Goal: Information Seeking & Learning: Learn about a topic

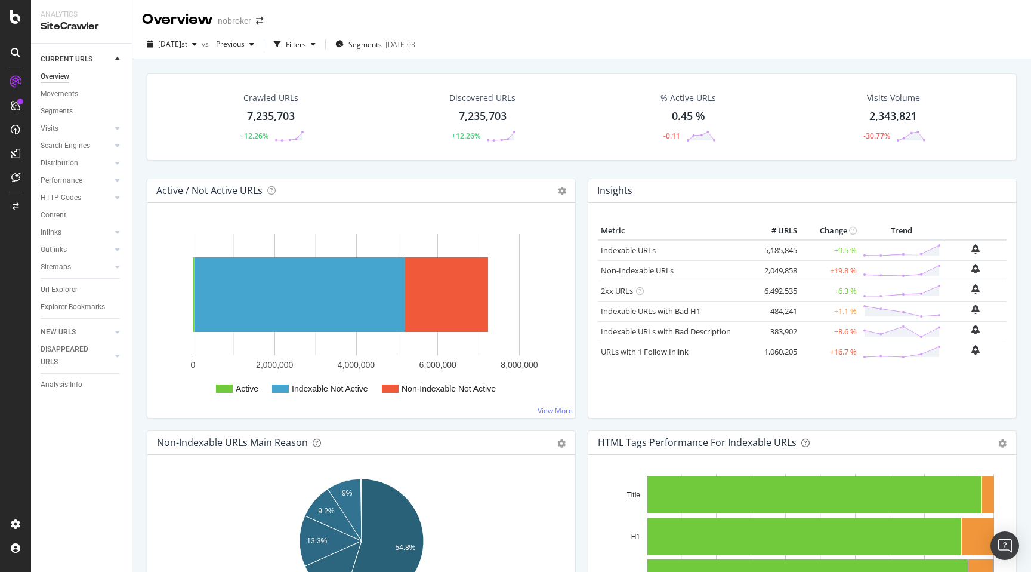
click at [143, 164] on div "Crawled URLs 7,235,703 +12.26% Discovered URLs 7,235,703 +12.26% % Active URLs …" at bounding box center [582, 125] width 882 height 105
click at [306, 44] on div "Filters" at bounding box center [296, 44] width 20 height 10
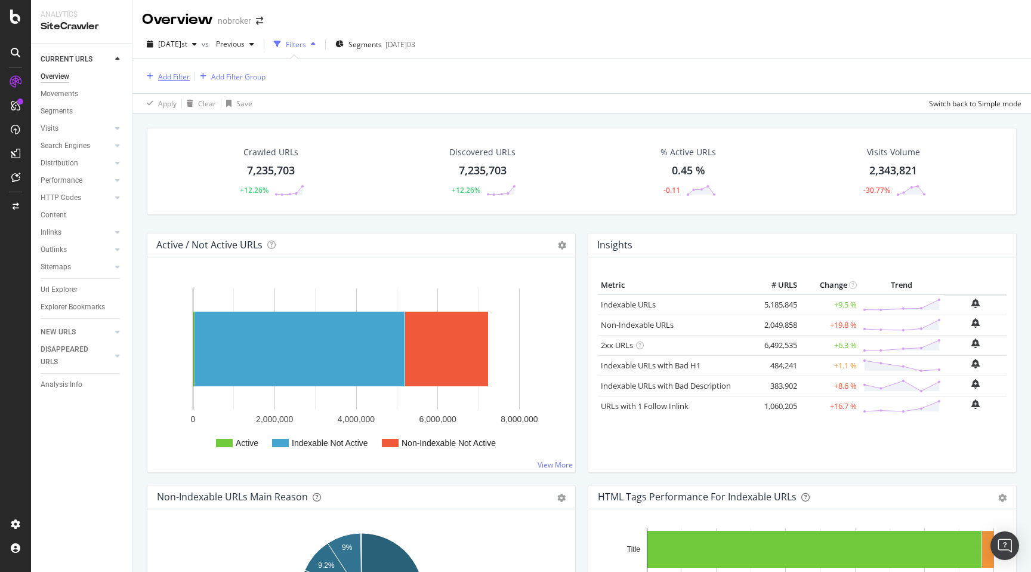
click at [171, 72] on div "Add Filter" at bounding box center [174, 77] width 32 height 10
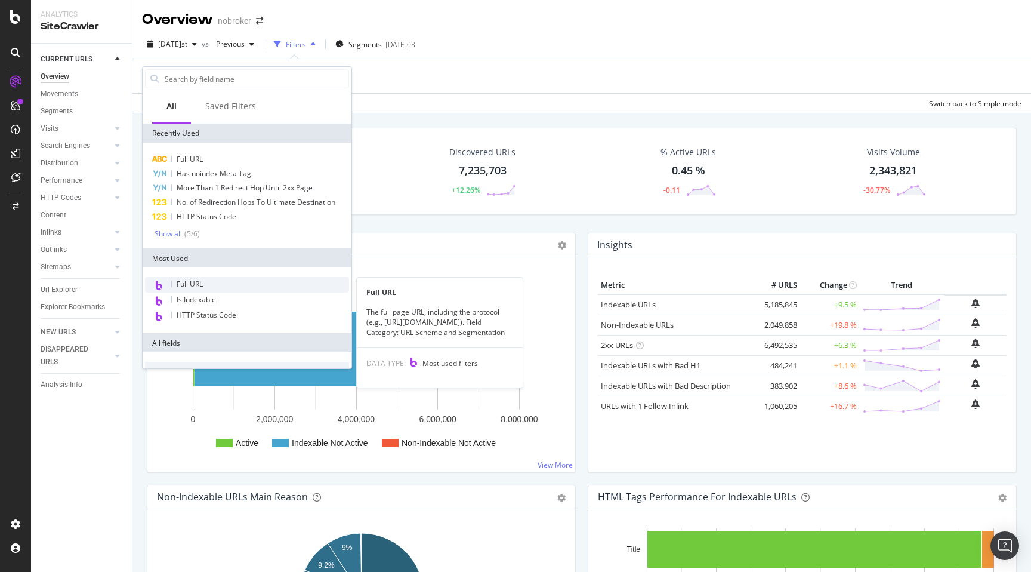
click at [201, 280] on span "Full URL" at bounding box center [190, 284] width 26 height 10
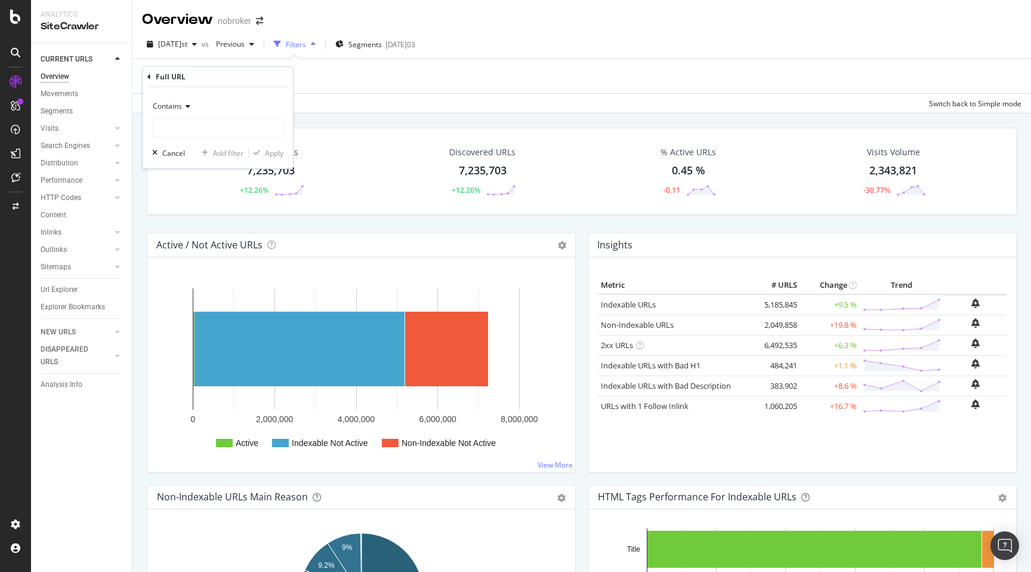
click at [186, 107] on icon at bounding box center [186, 106] width 8 height 7
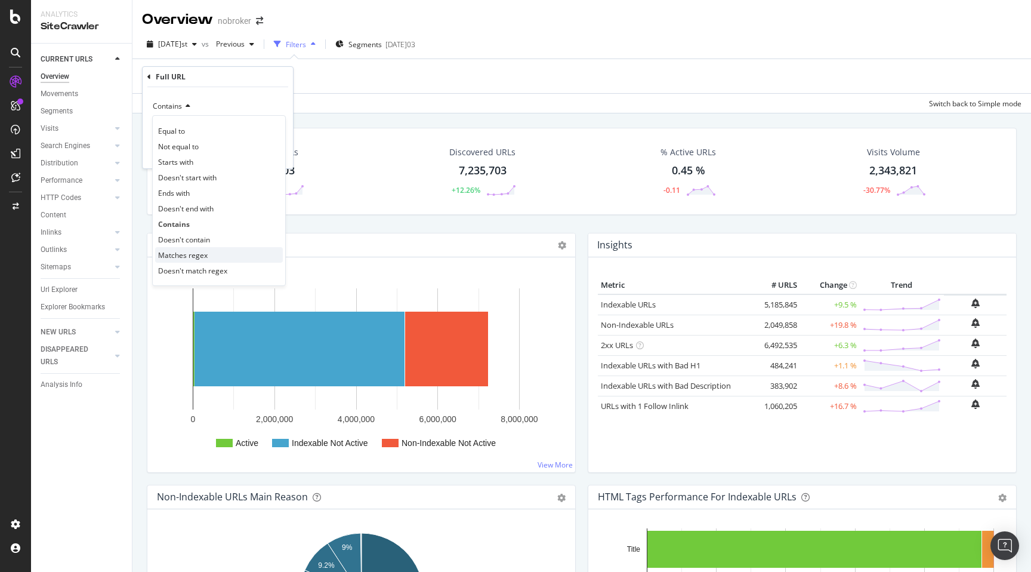
click at [209, 250] on div "Matches regex" at bounding box center [219, 255] width 128 height 16
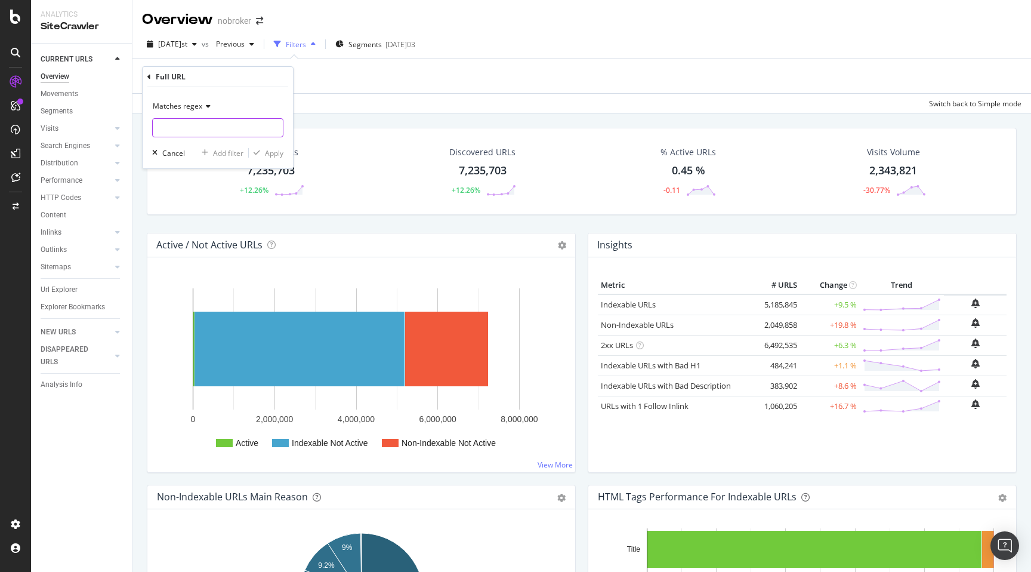
click at [183, 128] on input "text" at bounding box center [218, 127] width 130 height 19
type input "house-for-rent-"
click at [273, 152] on div "Apply" at bounding box center [274, 153] width 18 height 10
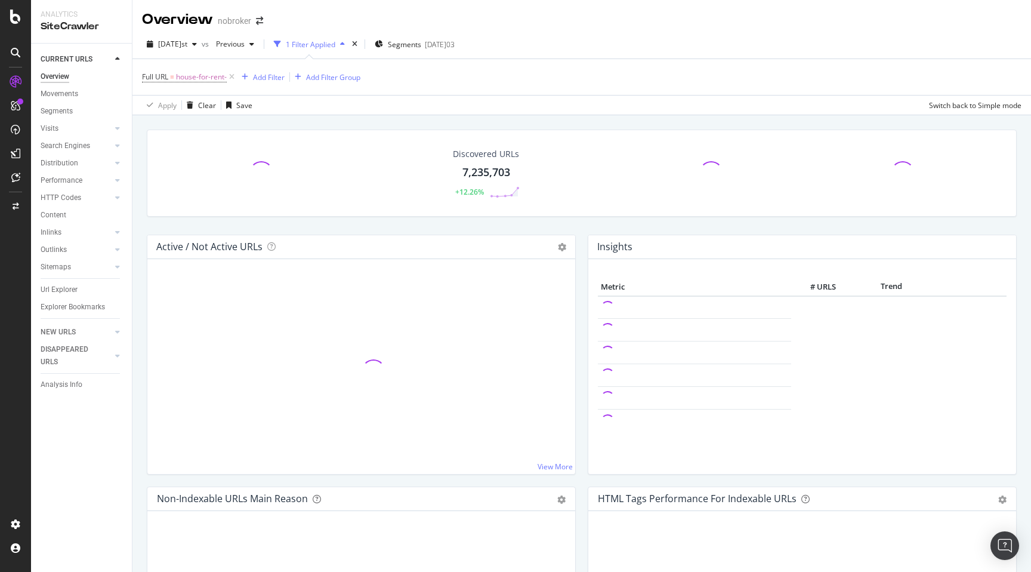
click at [138, 199] on div "Discovered URLs 7,235,703 +12.26% Active / Not Active URLs Chart (by Value) Cha…" at bounding box center [581, 401] width 899 height 572
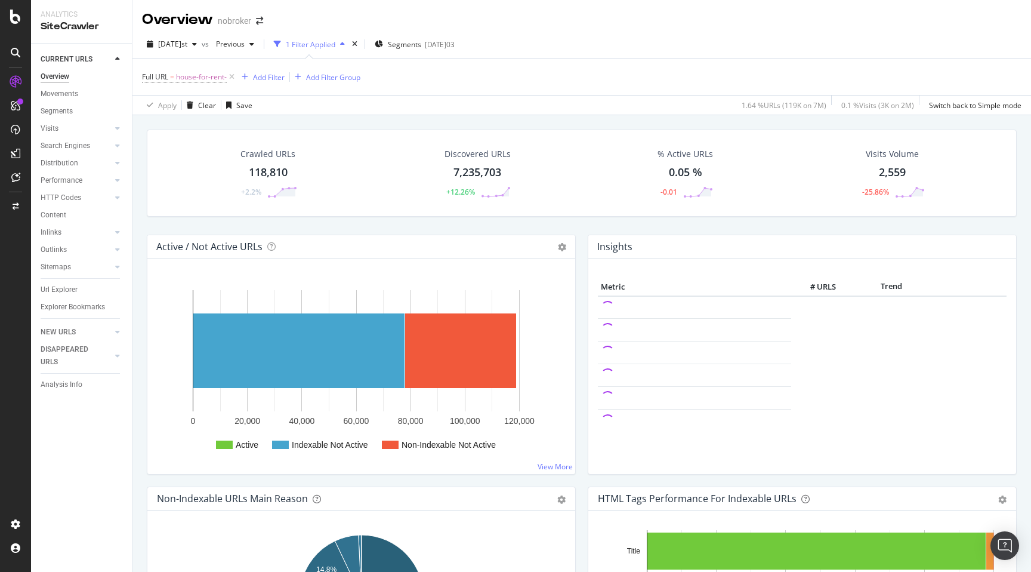
click at [139, 271] on div "Crawled URLs 118,810 +2.2% Discovered URLs 7,235,703 +12.26% % Active URLs 0.05…" at bounding box center [581, 401] width 899 height 572
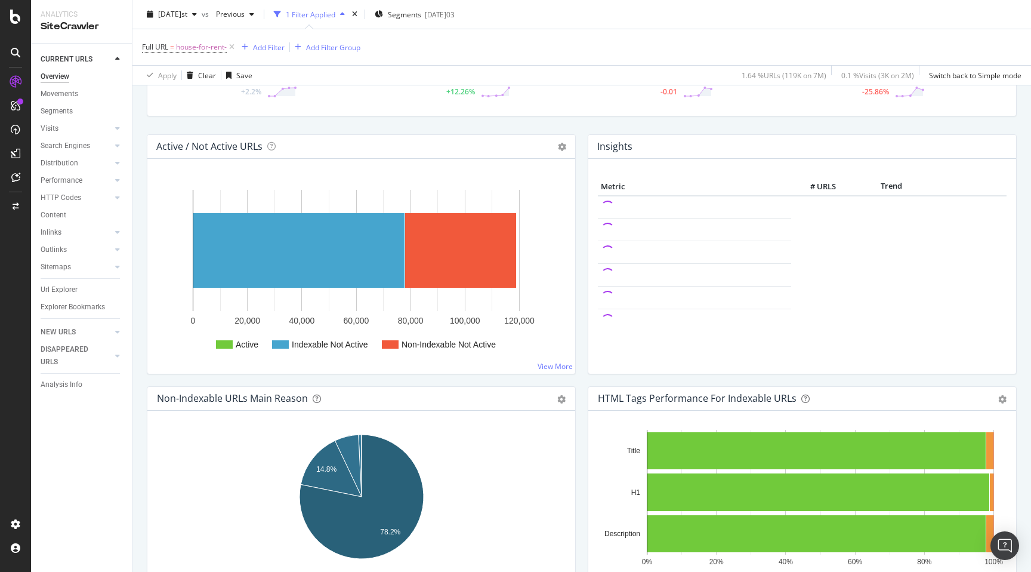
scroll to position [103, 0]
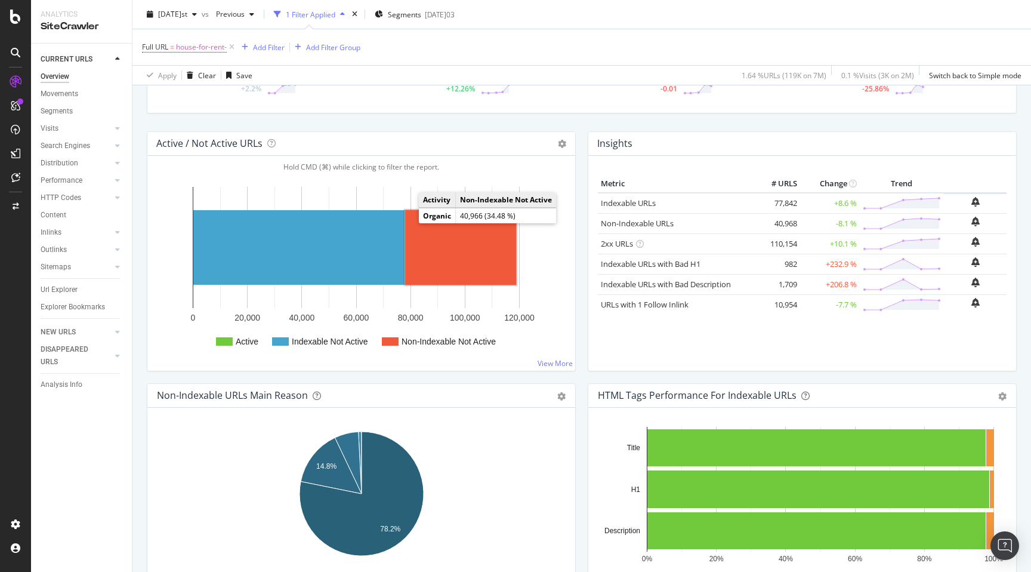
click at [442, 249] on rect "A chart." at bounding box center [460, 247] width 111 height 75
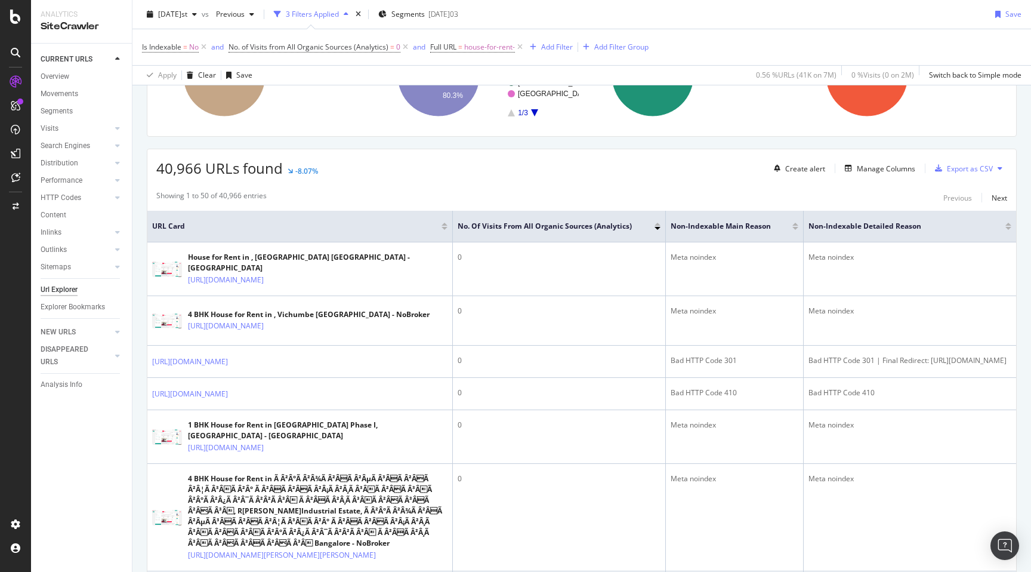
scroll to position [155, 0]
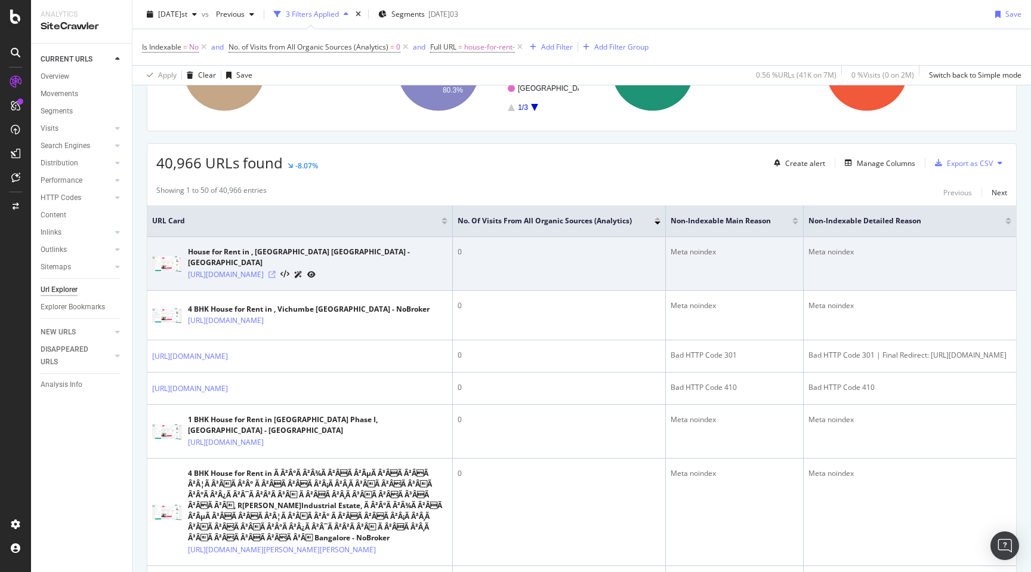
click at [276, 271] on icon at bounding box center [272, 274] width 7 height 7
